Goal: Ask a question: Seek information or help from site administrators or community

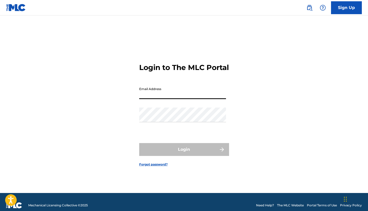
click at [181, 95] on input "Email Address" at bounding box center [182, 91] width 87 height 15
click at [222, 99] on input "Email Address" at bounding box center [182, 91] width 87 height 15
click at [160, 166] on link "Forgot password?" at bounding box center [153, 164] width 29 height 5
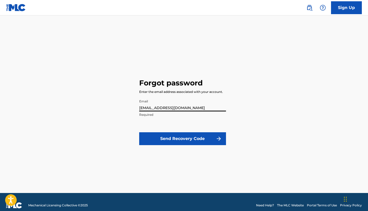
type input "[EMAIL_ADDRESS][DOMAIN_NAME]"
click at [182, 138] on button "Send Recovery Code" at bounding box center [182, 138] width 87 height 13
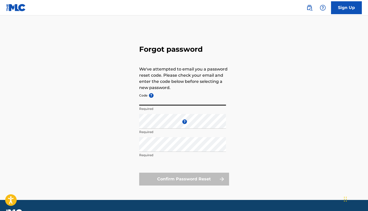
click at [166, 104] on input "Code ?" at bounding box center [182, 98] width 87 height 15
click at [165, 101] on input "Code ?" at bounding box center [182, 98] width 87 height 15
type input "k"
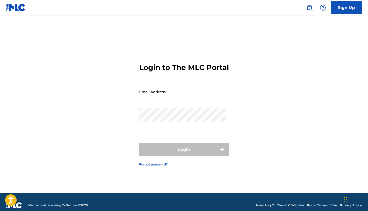
click at [151, 166] on link "Forgot password?" at bounding box center [153, 164] width 29 height 5
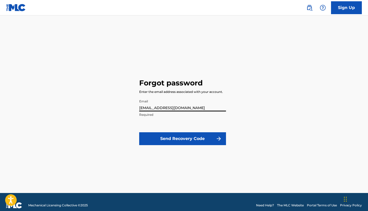
type input "[EMAIL_ADDRESS][DOMAIN_NAME]"
click at [166, 135] on button "Send Recovery Code" at bounding box center [182, 138] width 87 height 13
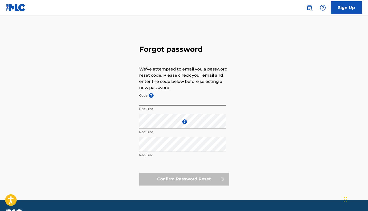
click at [159, 104] on input "Code ?" at bounding box center [182, 98] width 87 height 15
type input "FP_8372c7140859cbada1489ae64420"
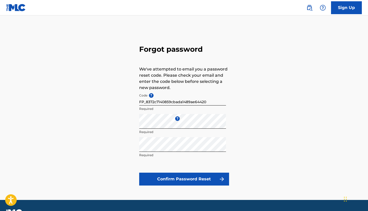
click at [156, 174] on button "Confirm Password Reset" at bounding box center [184, 178] width 90 height 13
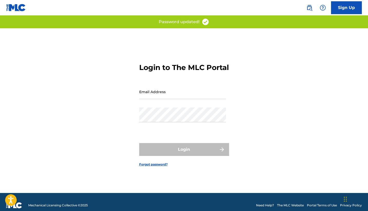
click at [171, 104] on div "Email Address" at bounding box center [182, 95] width 87 height 23
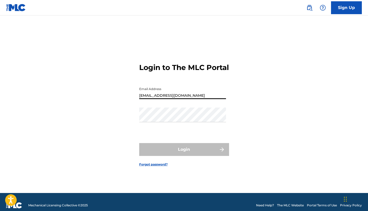
type input "[EMAIL_ADDRESS][DOMAIN_NAME]"
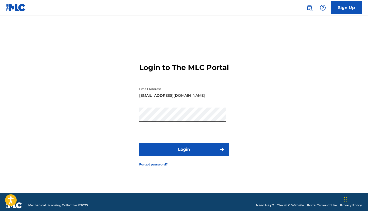
click at [184, 154] on button "Login" at bounding box center [184, 149] width 90 height 13
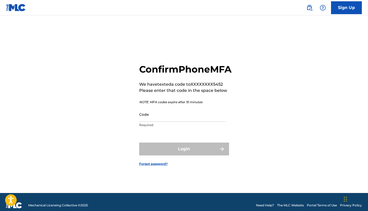
click at [162, 166] on link "Forgot password?" at bounding box center [153, 163] width 29 height 5
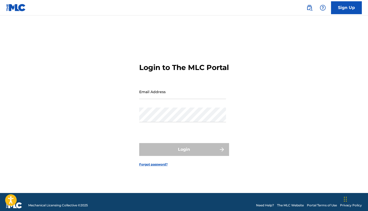
click at [188, 104] on div "Email Address" at bounding box center [182, 95] width 87 height 23
click at [223, 99] on input "Email Address" at bounding box center [182, 91] width 87 height 15
click at [195, 95] on input "Email Address" at bounding box center [182, 91] width 87 height 15
click at [339, 6] on link "Sign Up" at bounding box center [346, 7] width 31 height 13
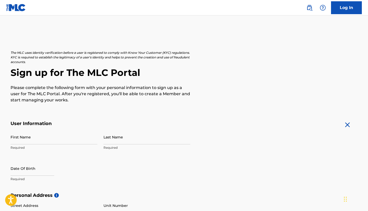
click at [325, 5] on img at bounding box center [323, 8] width 6 height 6
click at [318, 20] on link "Contact us" at bounding box center [323, 22] width 44 height 12
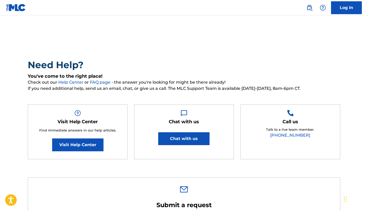
click at [174, 138] on button "Chat with us" at bounding box center [183, 138] width 51 height 13
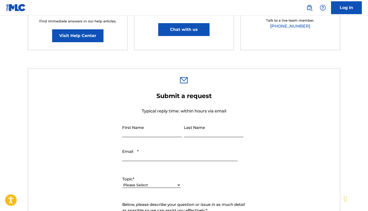
scroll to position [111, 0]
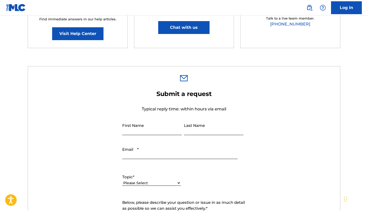
click at [117, 95] on form "Submit a request Typical reply time: within hours via email First Name Last Nam…" at bounding box center [184, 197] width 312 height 215
type input "langham"
type input "DeAundrew"
type input "[EMAIL_ADDRESS][DOMAIN_NAME]"
select select "I need help with my account"
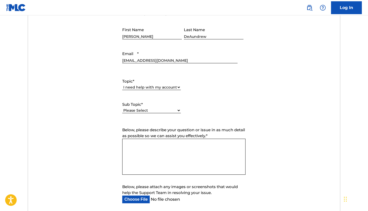
scroll to position [212, 0]
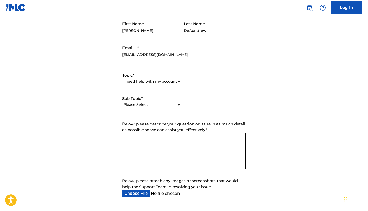
select select "I can't log in to my user account"
click at [141, 139] on textarea "Below, please describe your question or issue in as much detail as possible so …" at bounding box center [183, 151] width 123 height 36
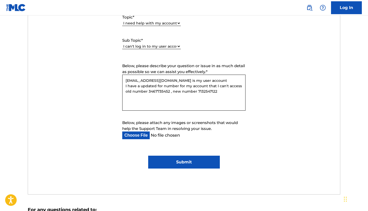
scroll to position [280, 0]
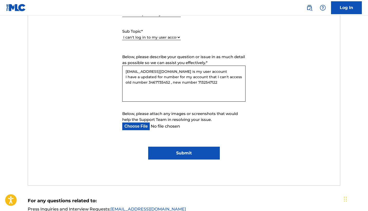
type textarea "kingdreq91@yahoo.com is my user account I have a updated for number for my acco…"
click at [181, 151] on input "Submit" at bounding box center [184, 152] width 72 height 13
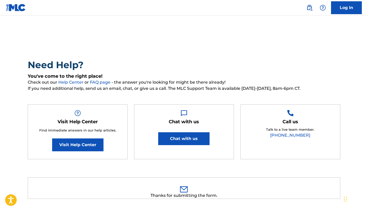
scroll to position [0, 0]
